Goal: Transaction & Acquisition: Purchase product/service

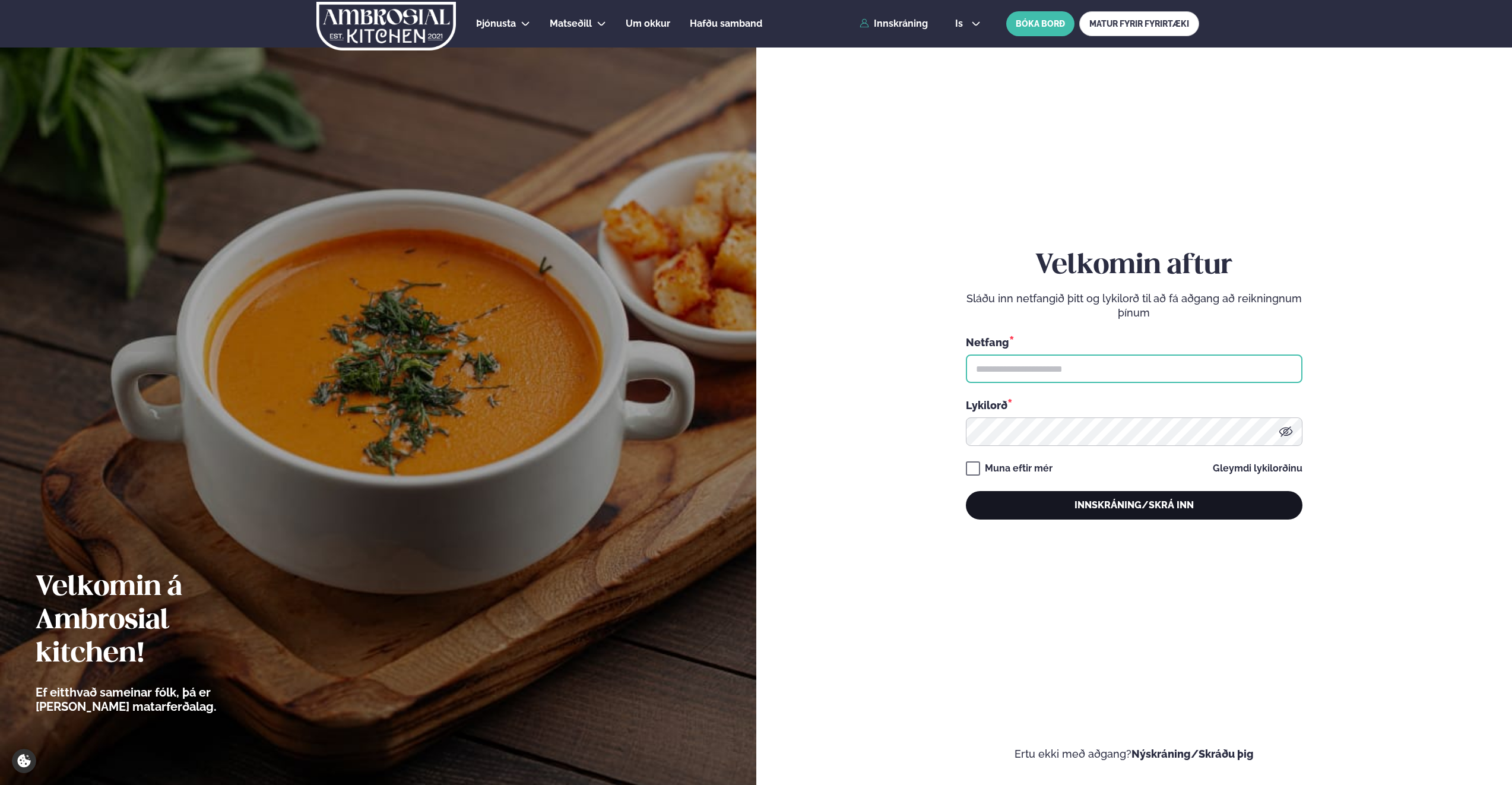
type input "**********"
click at [1116, 512] on button "Innskráning/Skrá inn" at bounding box center [1133, 505] width 336 height 28
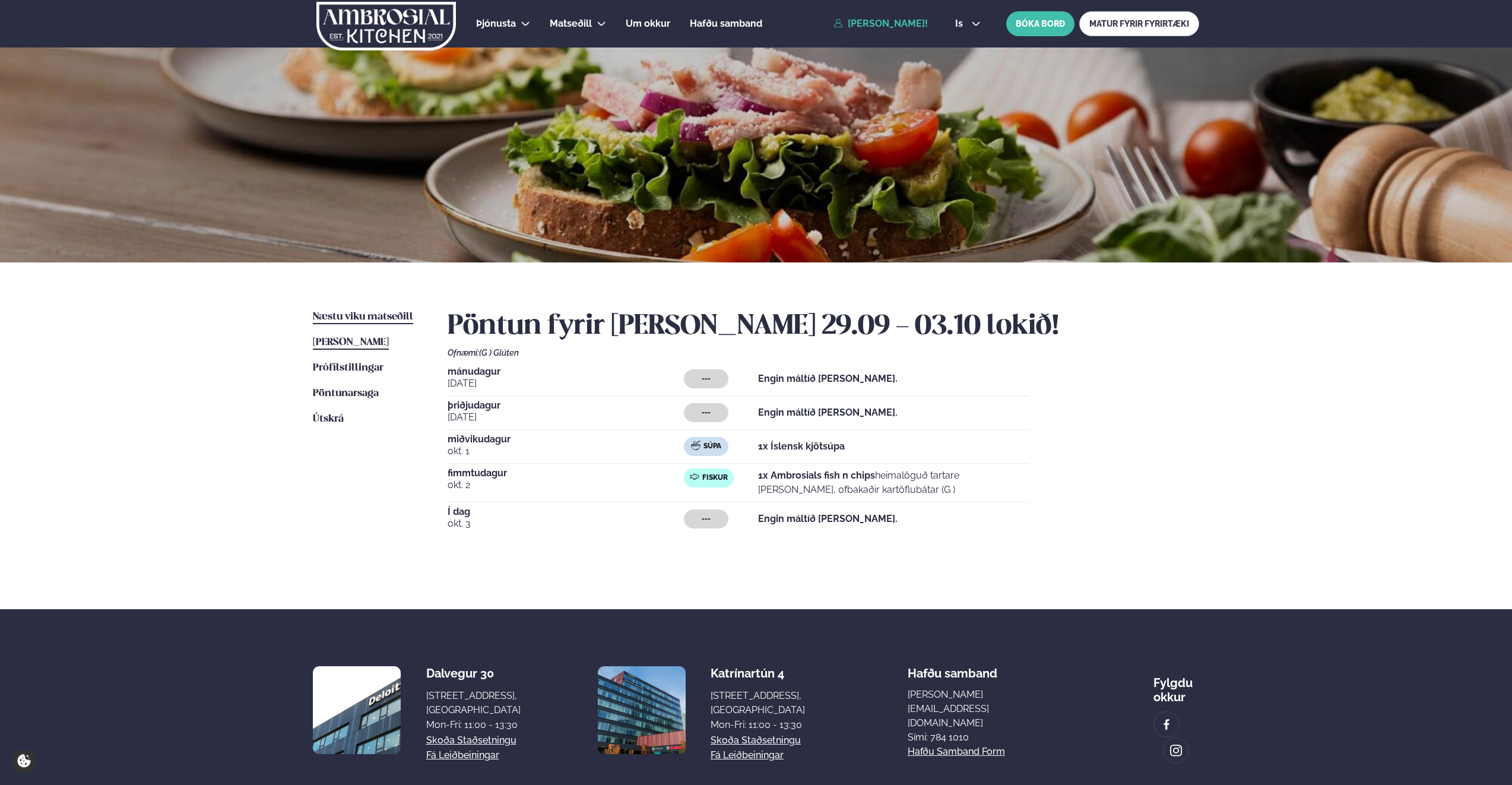
click at [374, 316] on span "Næstu viku matseðill" at bounding box center [363, 316] width 100 height 10
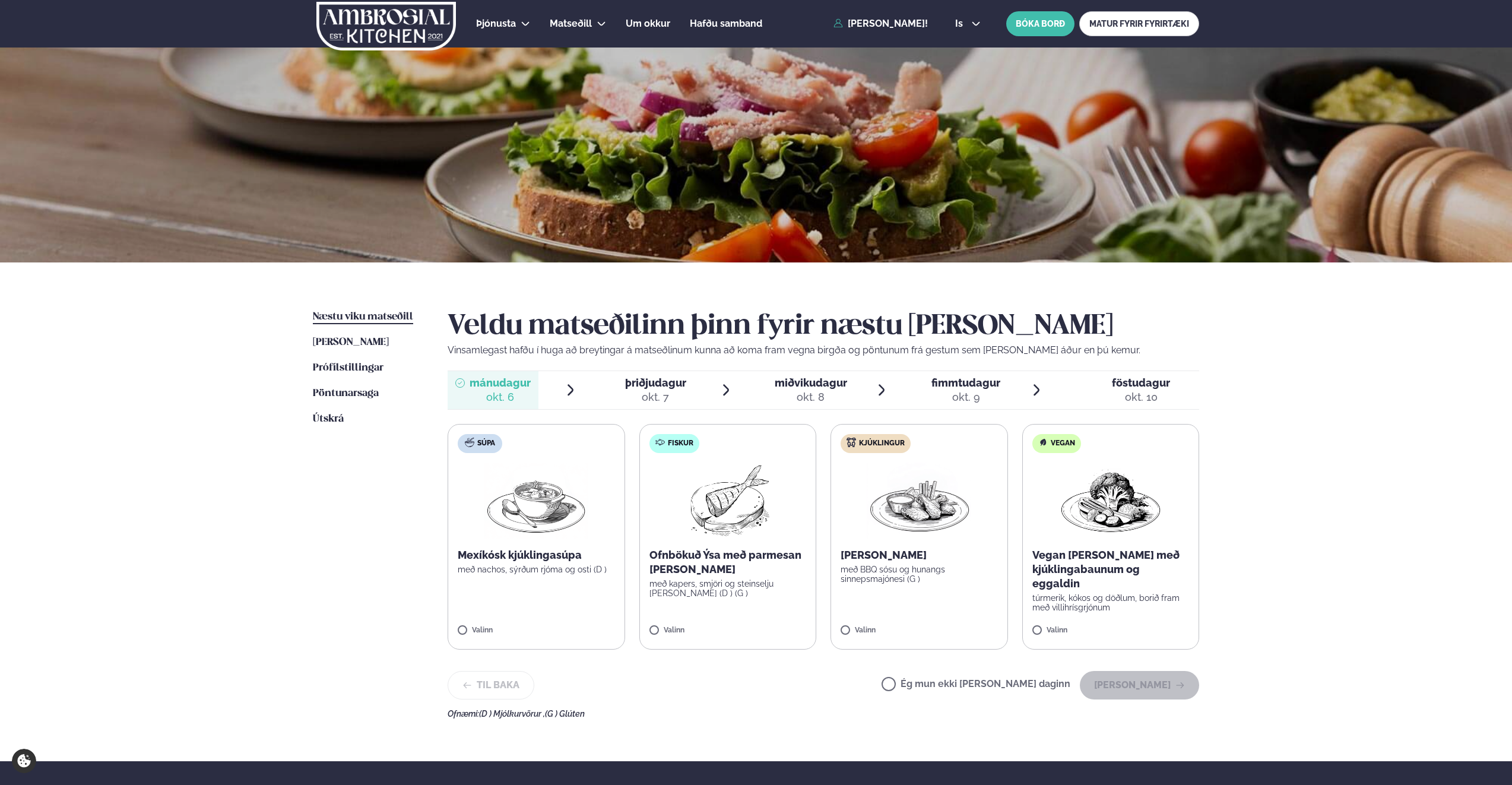
click at [807, 384] on span "miðvikudagur" at bounding box center [811, 383] width 73 height 12
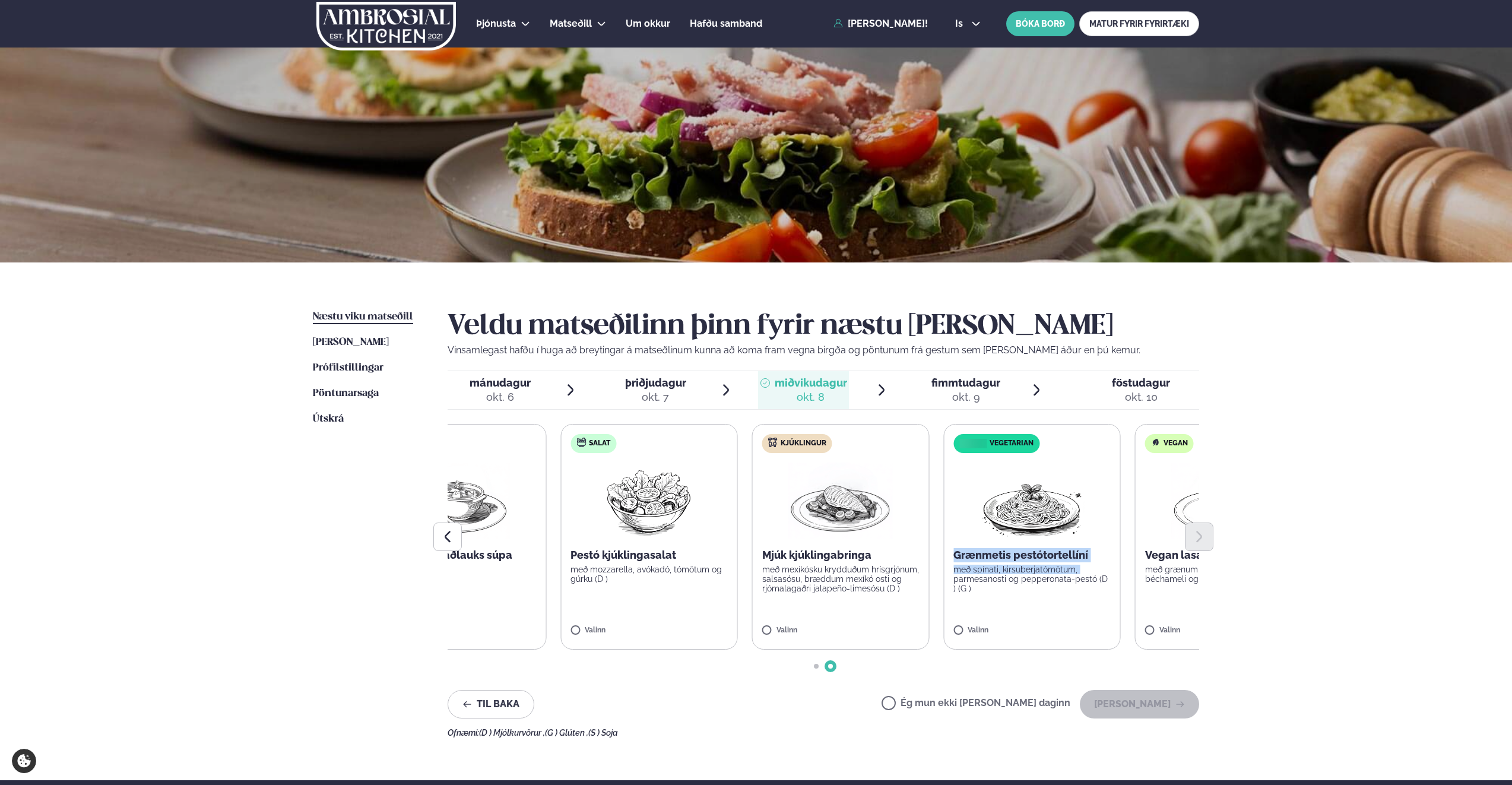
drag, startPoint x: 870, startPoint y: 562, endPoint x: 929, endPoint y: 576, distance: 60.6
click at [944, 576] on label "Vegetarian Grænmetis pestótortellíní með spínati, kirsuberjatómötum, parmesanos…" at bounding box center [1032, 537] width 178 height 226
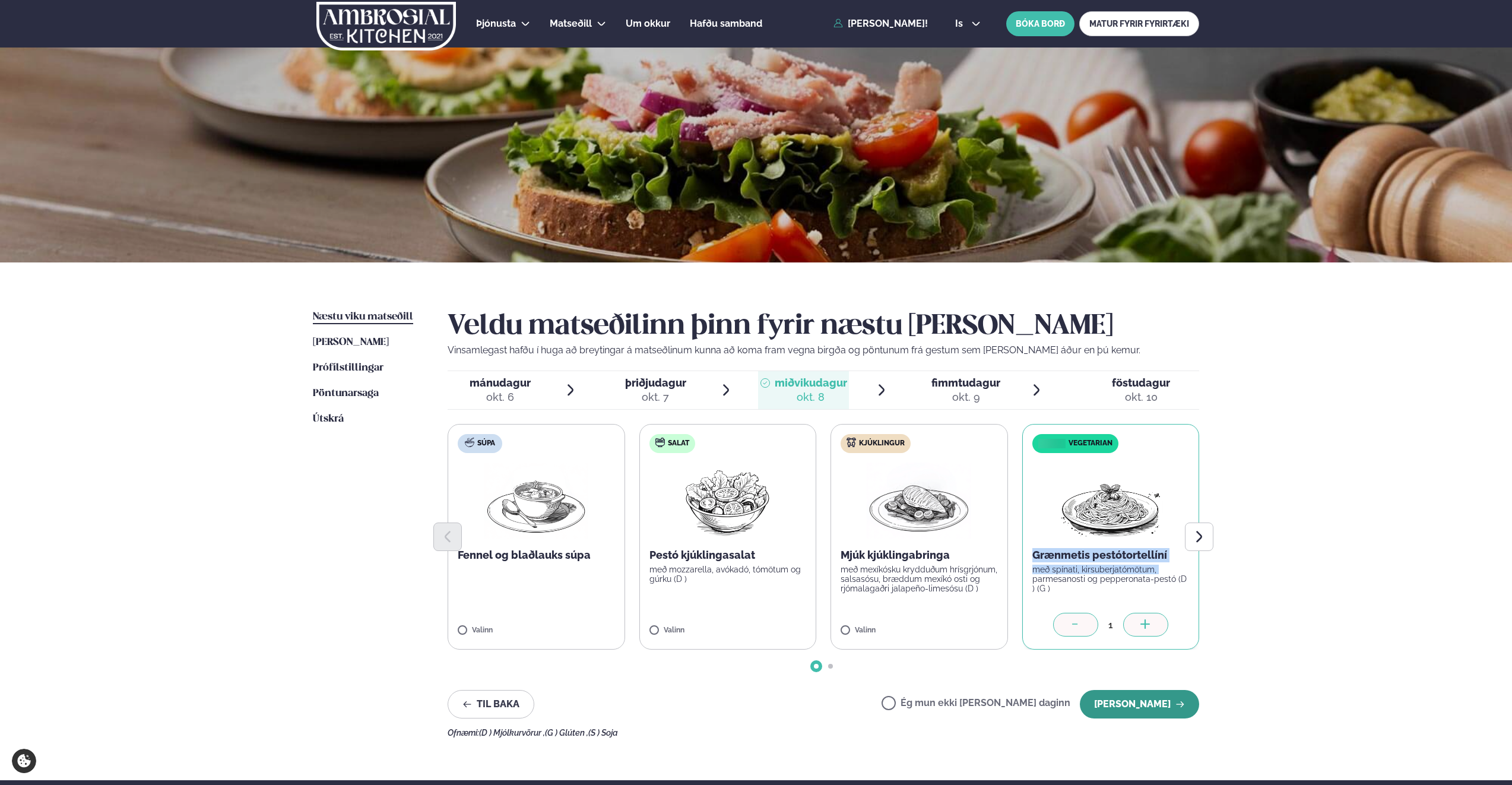
click at [1162, 701] on button "[PERSON_NAME]" at bounding box center [1139, 704] width 119 height 28
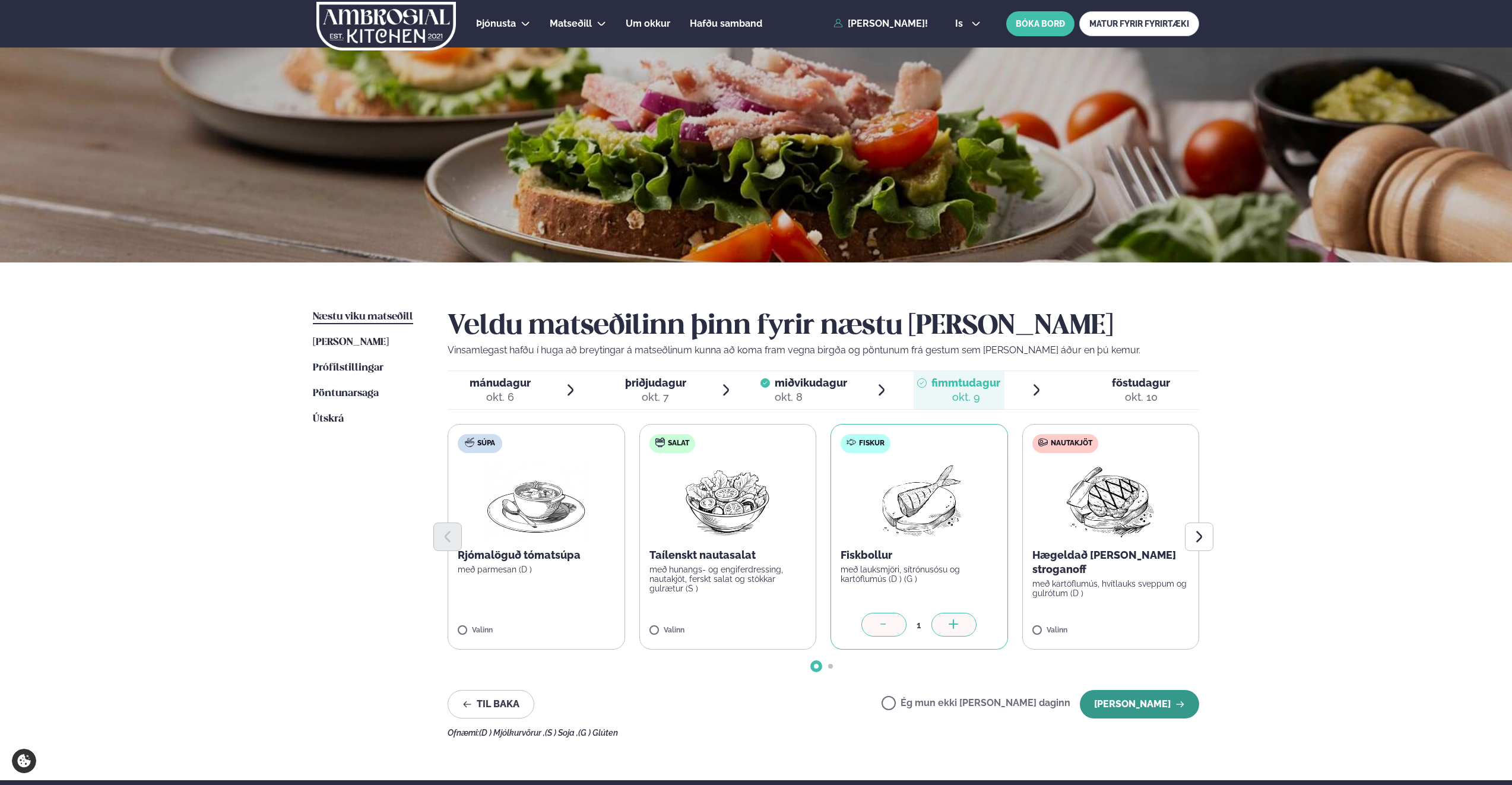
click at [1161, 703] on button "[PERSON_NAME]" at bounding box center [1139, 704] width 119 height 28
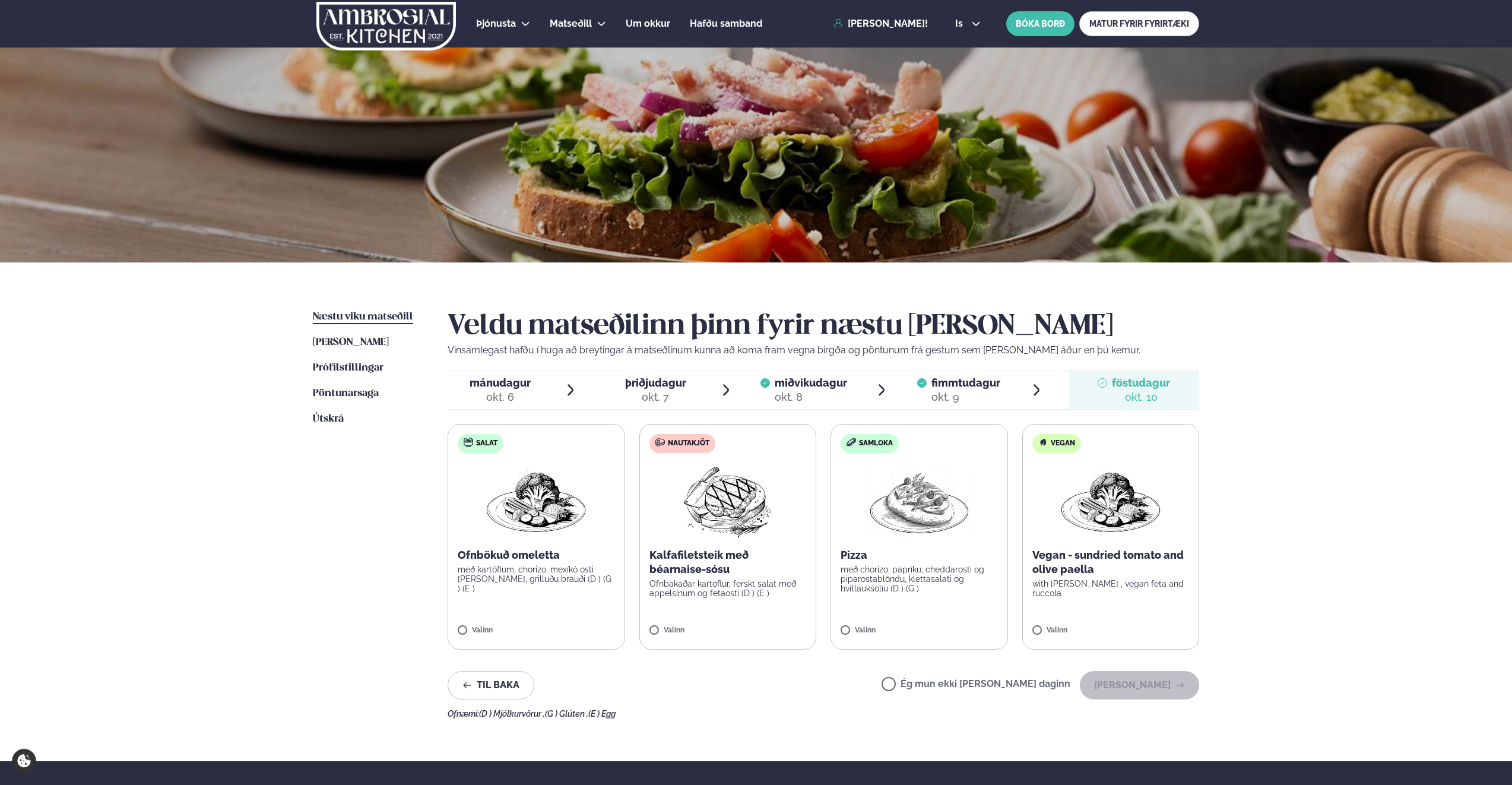
click at [807, 388] on span "miðvikudagur" at bounding box center [811, 383] width 73 height 12
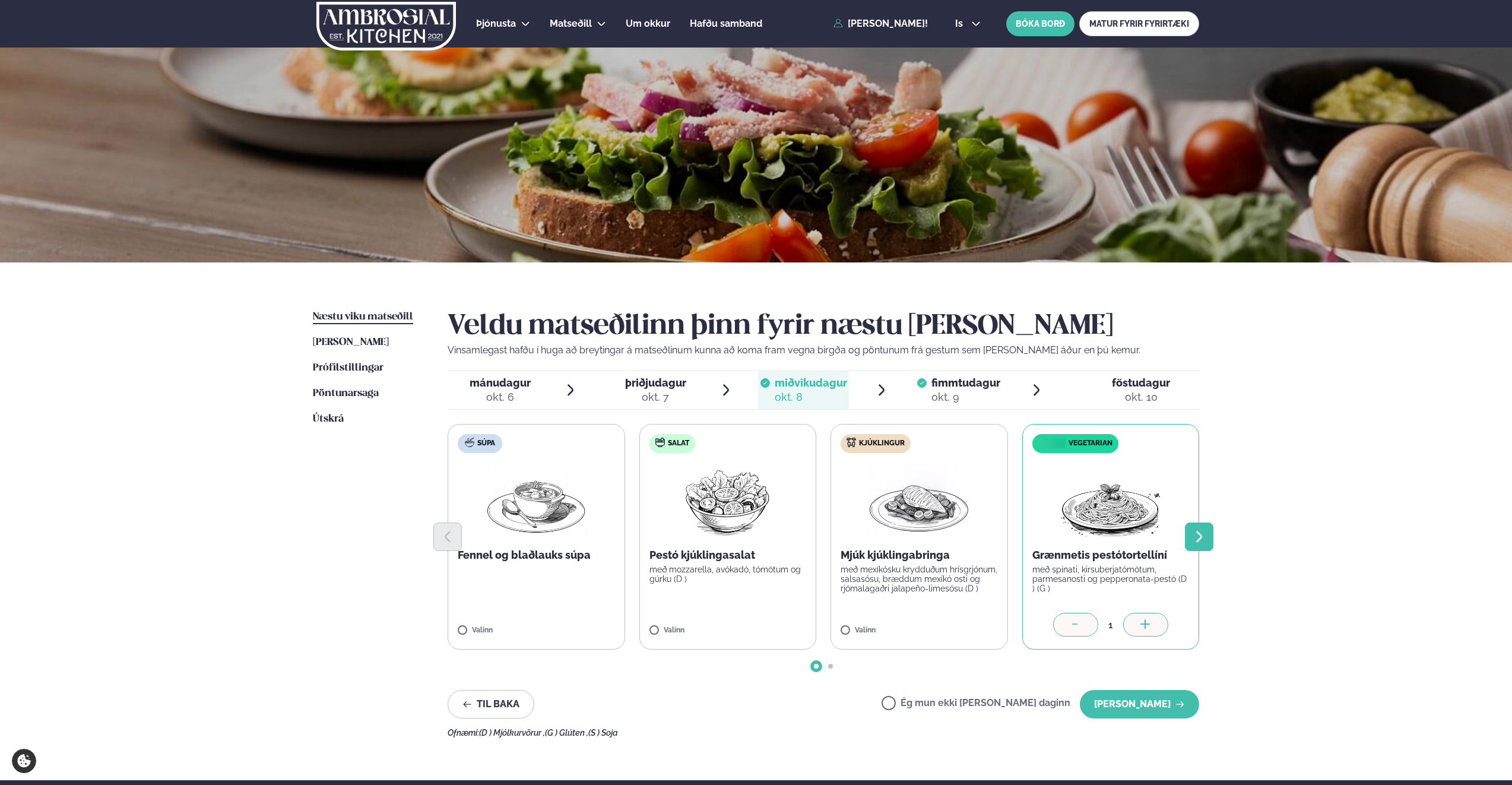
click at [1196, 532] on icon "Next slide" at bounding box center [1199, 537] width 15 height 15
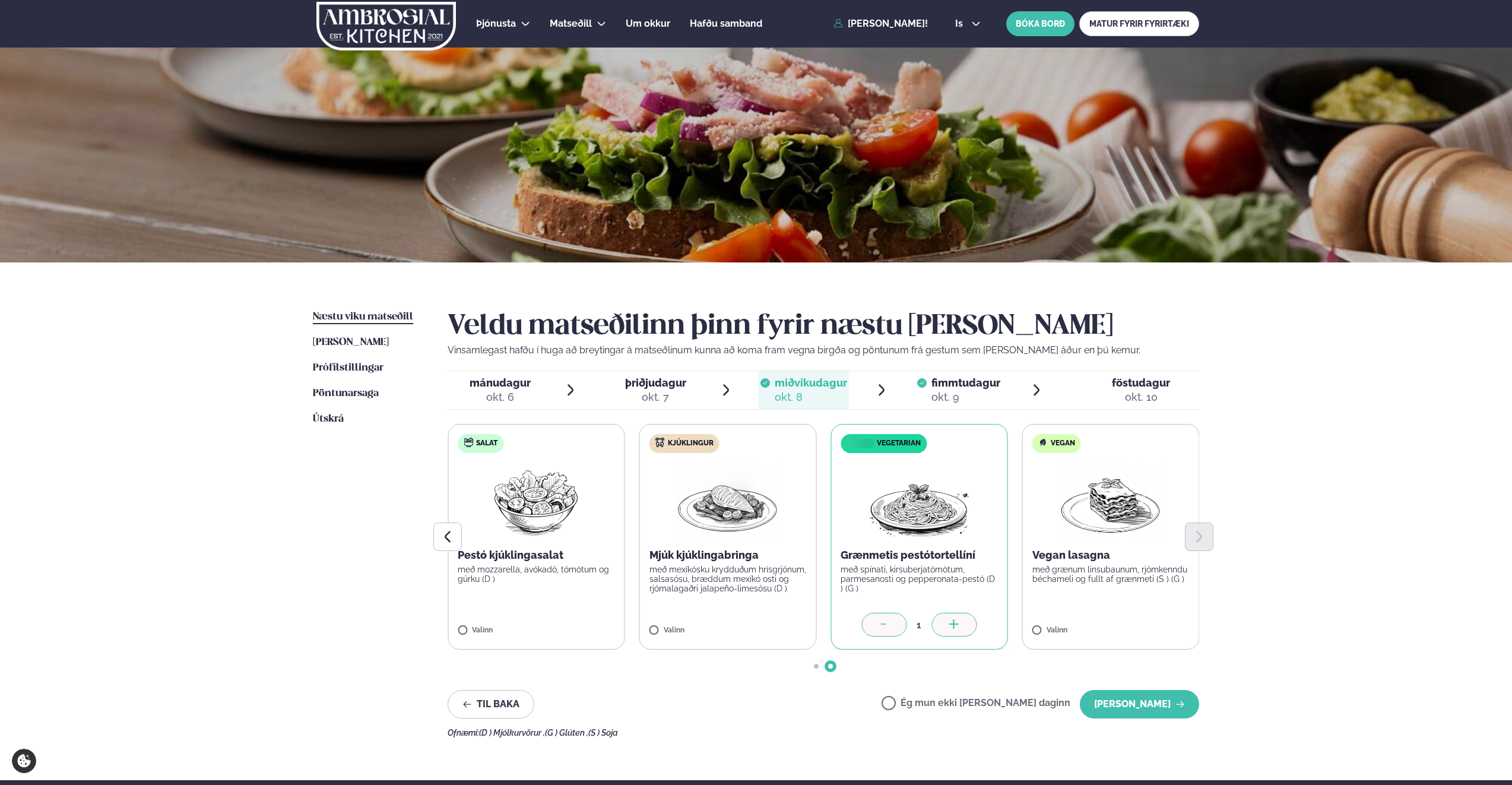
click at [955, 383] on span "fimmtudagur" at bounding box center [966, 383] width 69 height 12
